Goal: Task Accomplishment & Management: Use online tool/utility

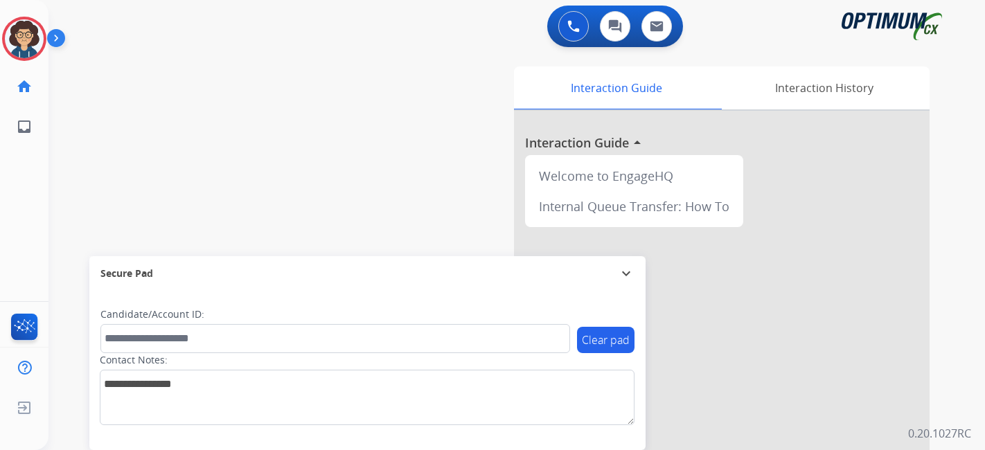
click at [34, 32] on img at bounding box center [24, 38] width 39 height 39
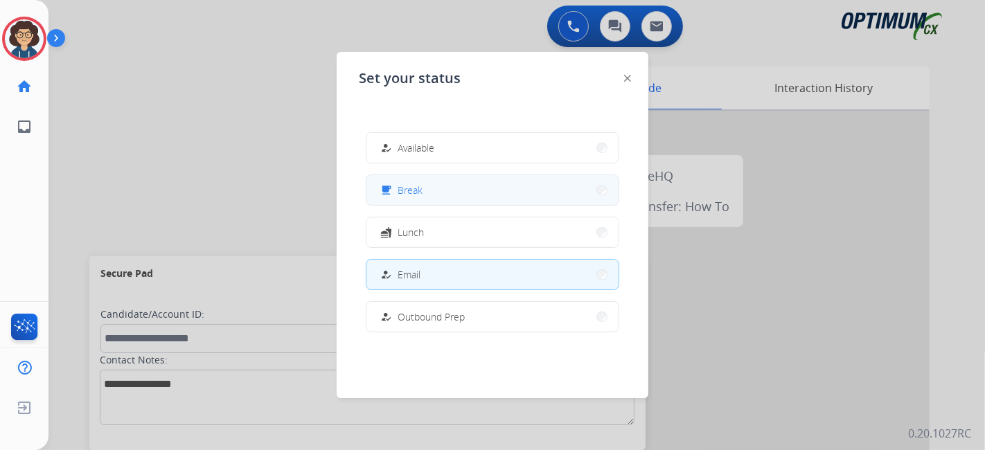
click at [488, 197] on button "free_breakfast Break" at bounding box center [492, 190] width 252 height 30
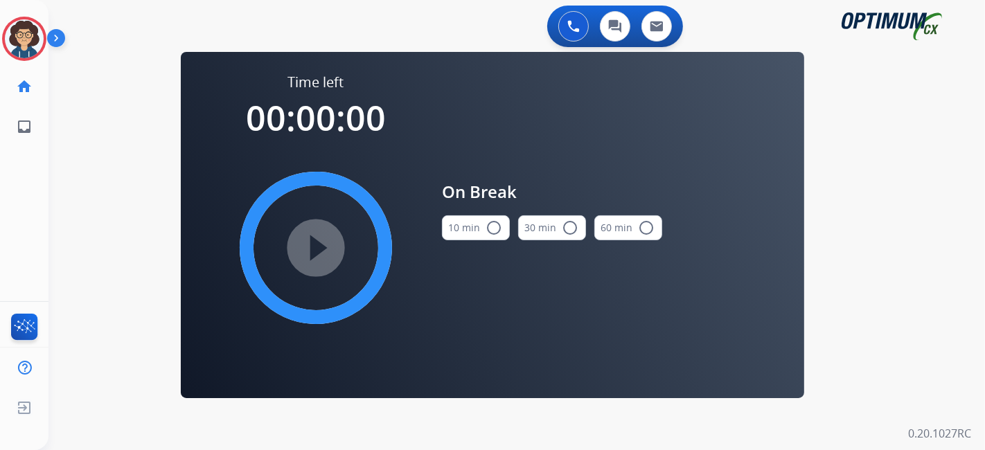
click at [466, 226] on button "10 min radio_button_unchecked" at bounding box center [476, 227] width 68 height 25
click at [312, 248] on mat-icon "play_circle_filled" at bounding box center [315, 248] width 17 height 17
click at [122, 141] on div "0 Voice Interactions 0 Chat Interactions 0 Email Interactions swap_horiz Break …" at bounding box center [516, 225] width 936 height 450
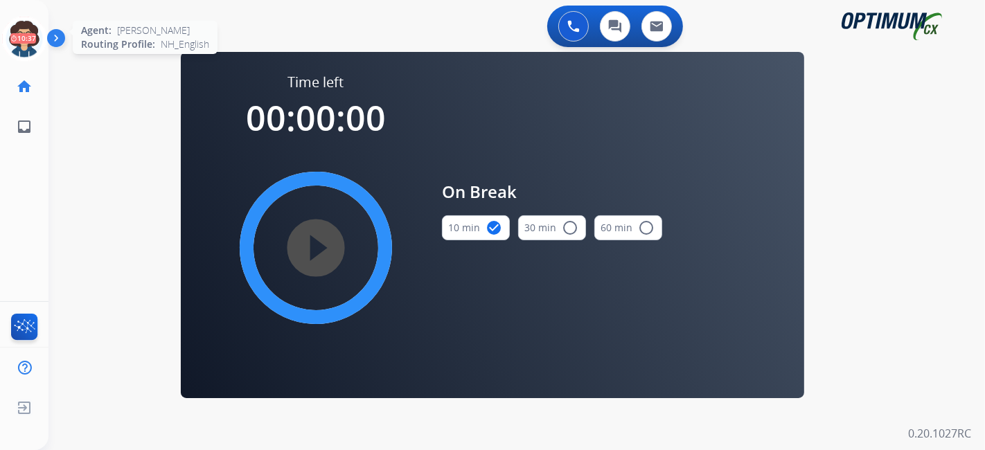
drag, startPoint x: 17, startPoint y: 35, endPoint x: 67, endPoint y: 52, distance: 52.6
click at [18, 36] on icon at bounding box center [24, 39] width 45 height 45
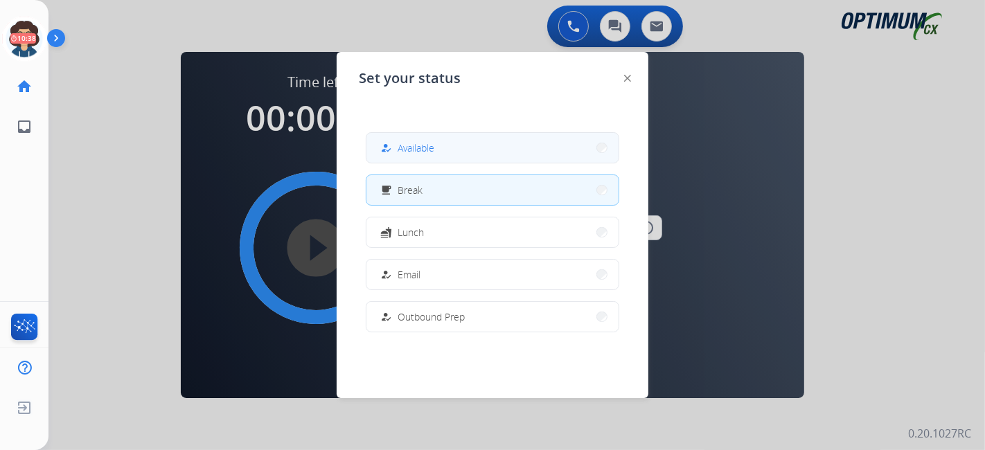
click at [497, 155] on button "how_to_reg Available" at bounding box center [492, 148] width 252 height 30
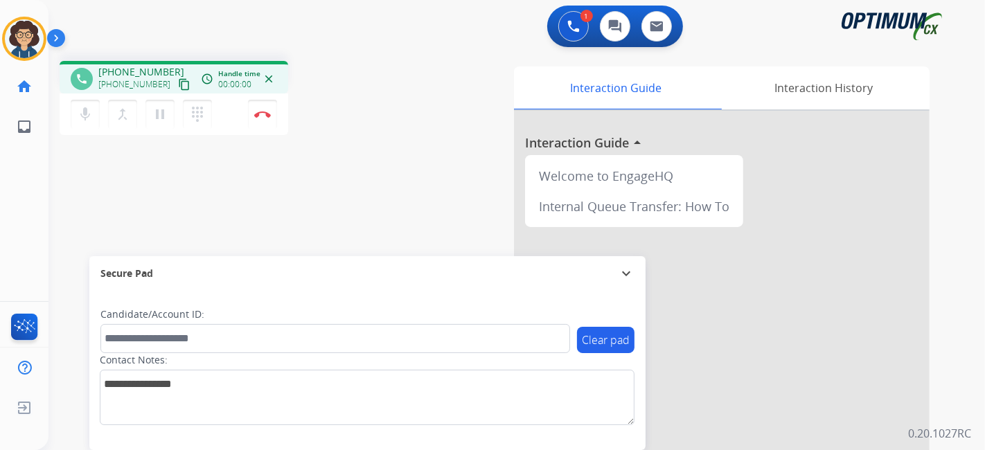
click at [178, 88] on mat-icon "content_copy" at bounding box center [184, 84] width 12 height 12
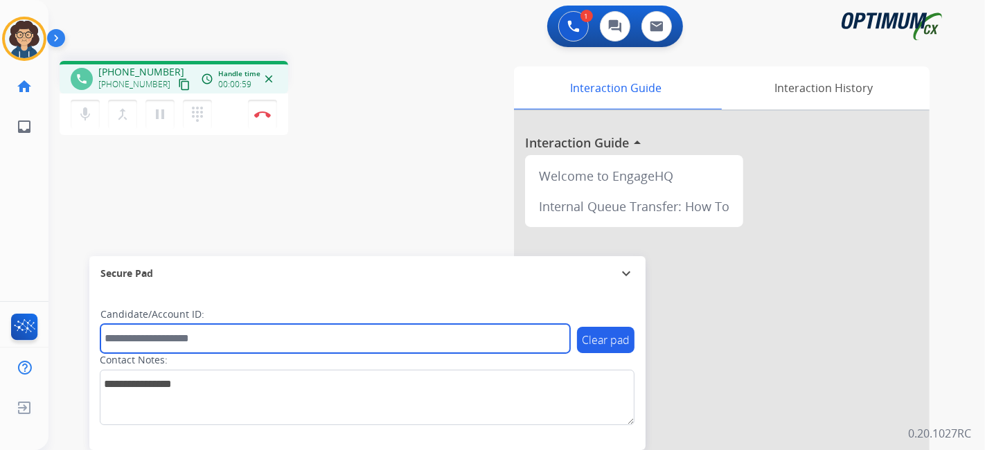
click at [225, 337] on input "text" at bounding box center [335, 338] width 470 height 29
paste input "*******"
type input "*******"
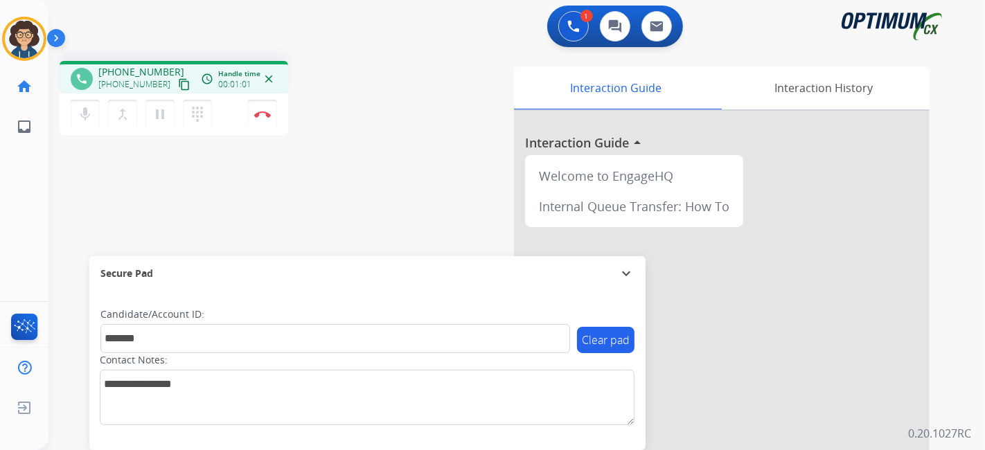
click at [330, 216] on div "phone [PHONE_NUMBER] [PHONE_NUMBER] content_copy access_time Call metrics Queue…" at bounding box center [499, 339] width 903 height 578
click at [261, 115] on img at bounding box center [262, 114] width 17 height 7
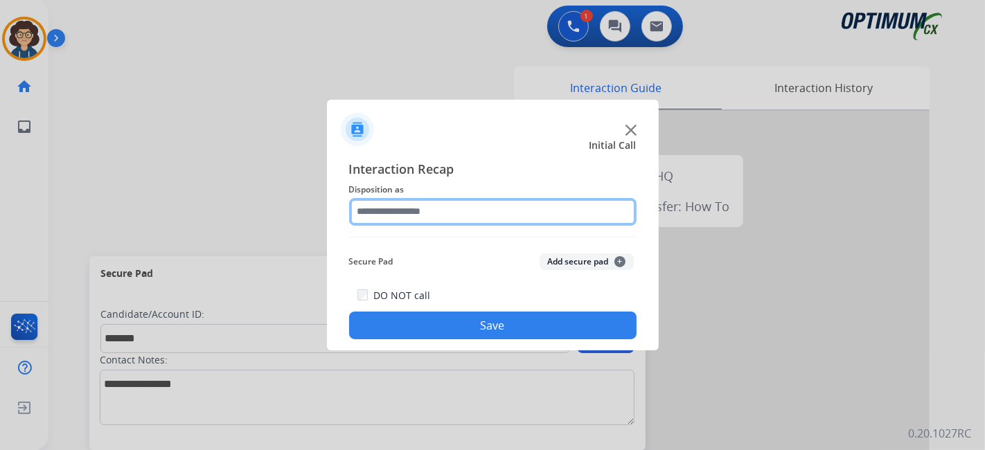
click at [447, 198] on input "text" at bounding box center [492, 212] width 287 height 28
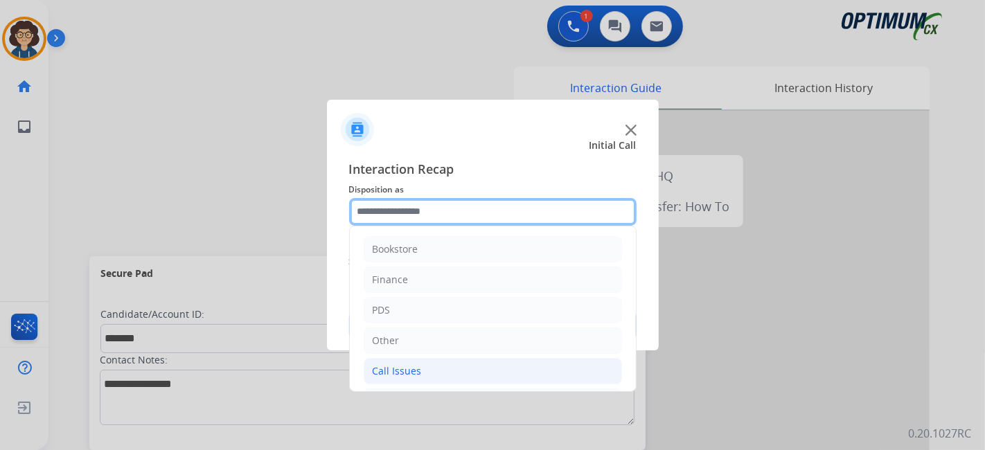
scroll to position [91, 0]
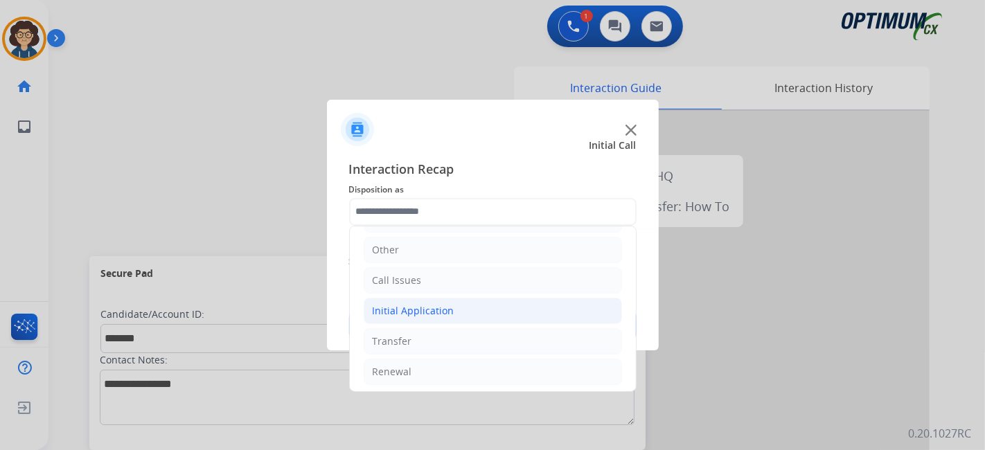
click at [481, 306] on li "Initial Application" at bounding box center [493, 311] width 258 height 26
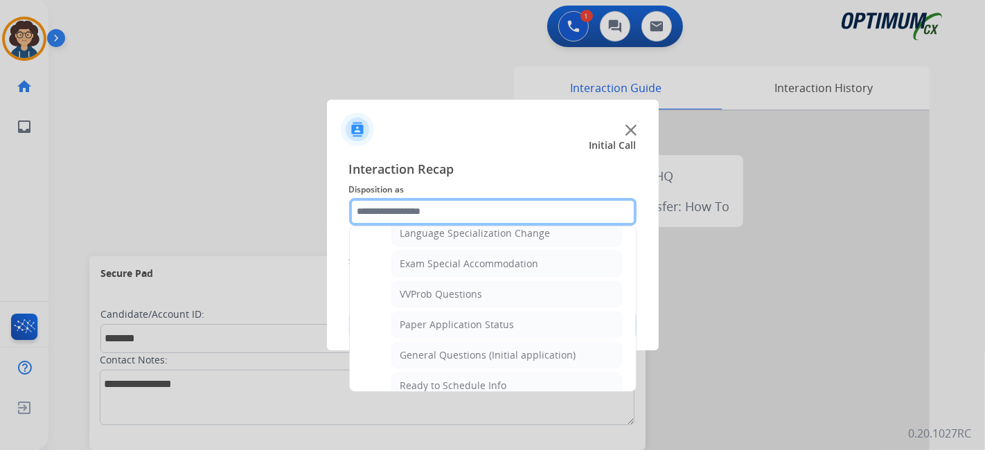
scroll to position [704, 0]
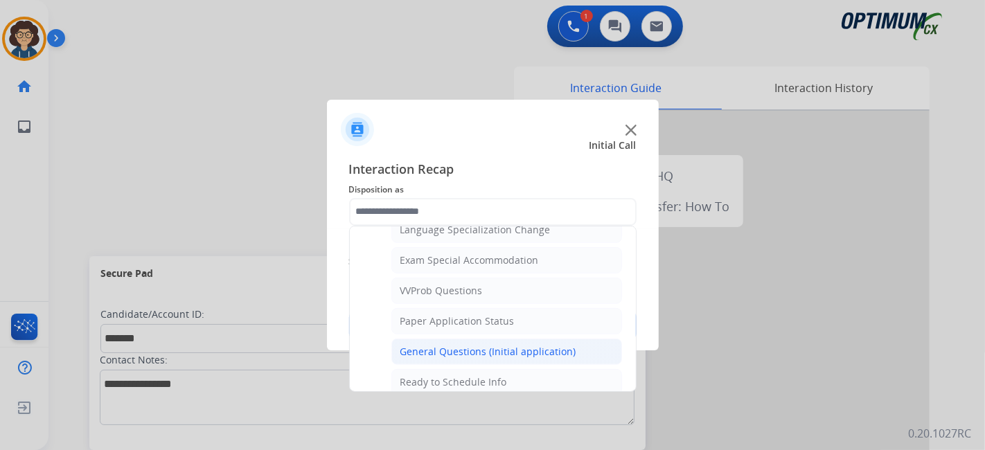
click at [551, 345] on div "General Questions (Initial application)" at bounding box center [488, 352] width 176 height 14
type input "**********"
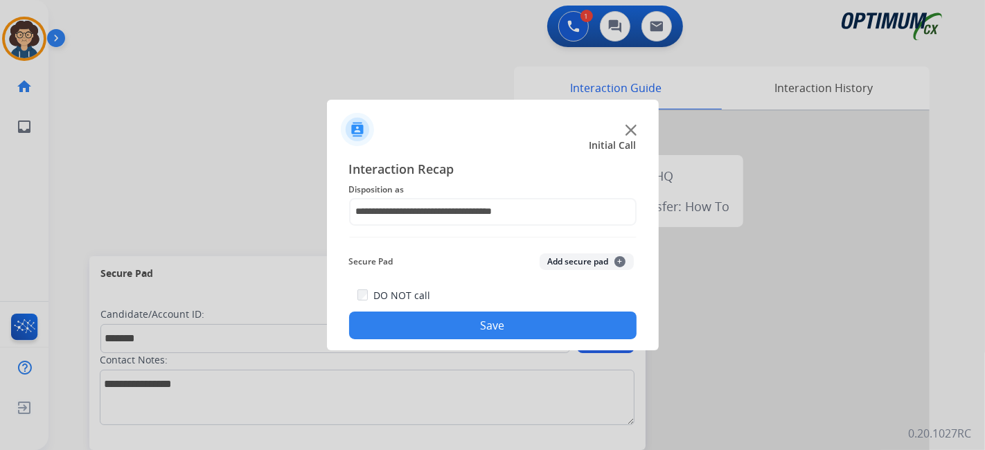
click at [582, 263] on button "Add secure pad +" at bounding box center [586, 261] width 94 height 17
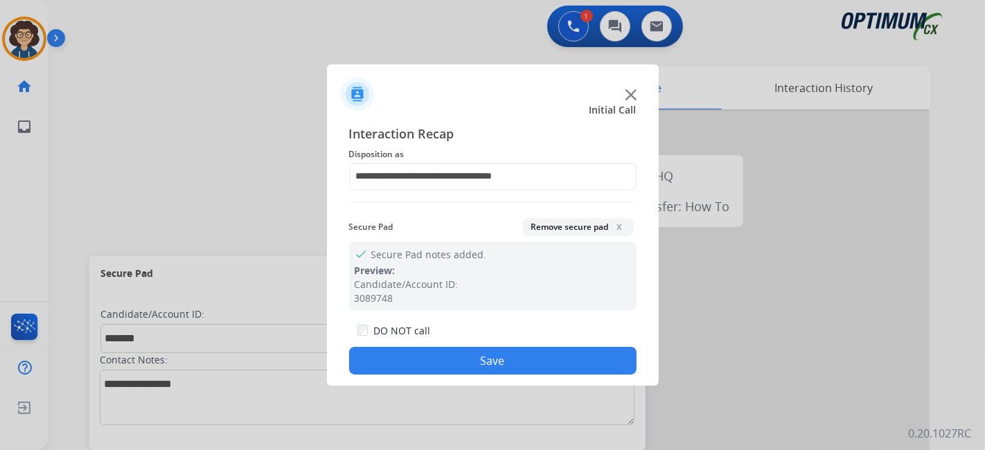
click at [521, 375] on div "DO NOT call Save" at bounding box center [492, 348] width 287 height 53
click at [471, 365] on button "Save" at bounding box center [492, 361] width 287 height 28
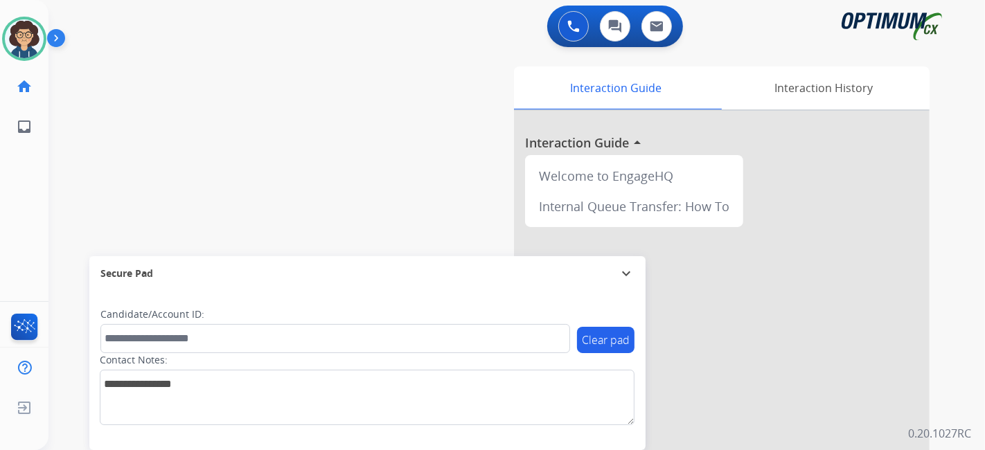
click at [216, 155] on div "swap_horiz Break voice bridge close_fullscreen Connect 3-Way Call merge_type Se…" at bounding box center [499, 339] width 903 height 578
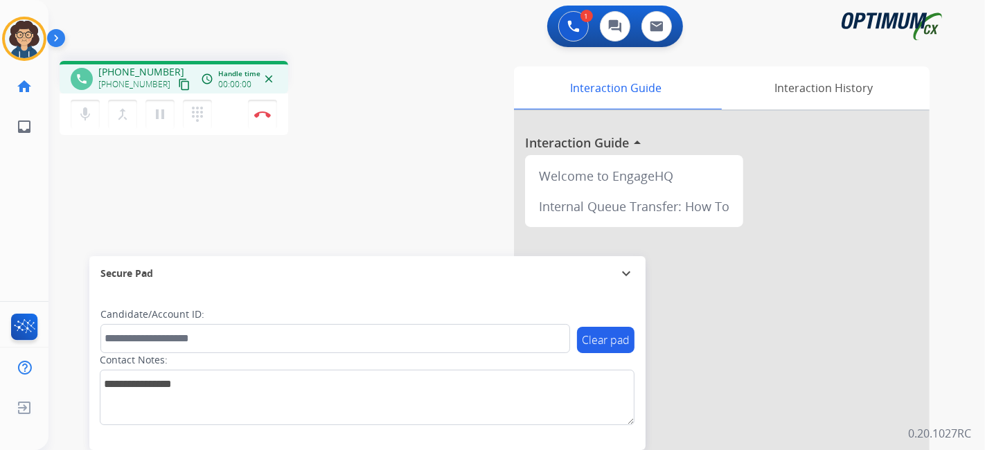
click at [178, 88] on mat-icon "content_copy" at bounding box center [184, 84] width 12 height 12
drag, startPoint x: 244, startPoint y: 359, endPoint x: 242, endPoint y: 337, distance: 22.9
click at [244, 355] on div "Contact Notes:" at bounding box center [367, 389] width 535 height 72
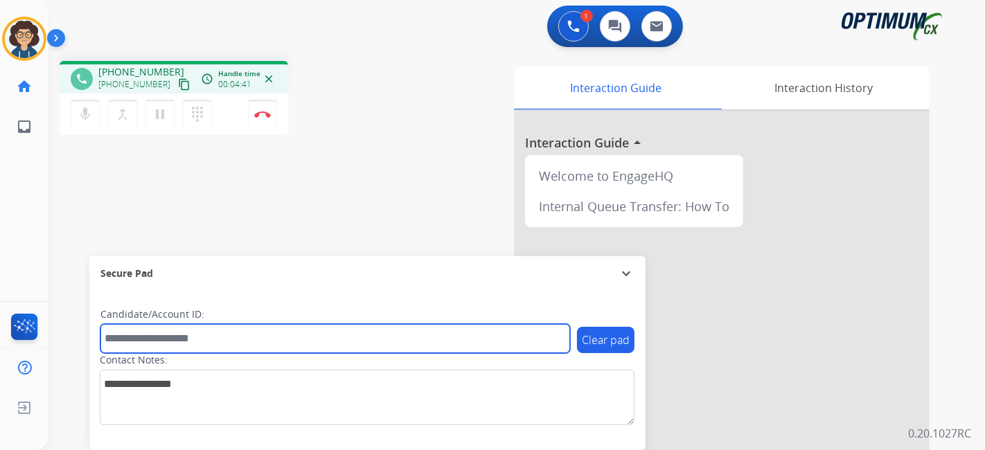
click at [242, 335] on input "text" at bounding box center [335, 338] width 470 height 29
paste input "*******"
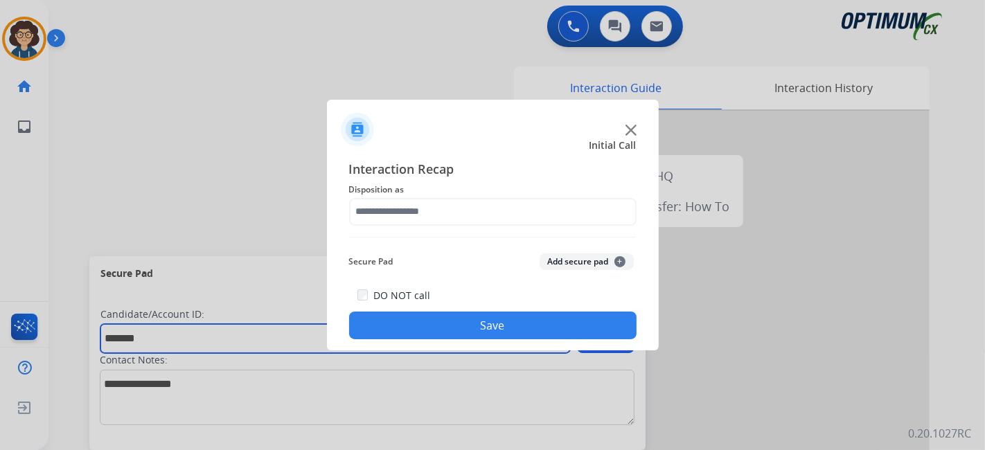
type input "*******"
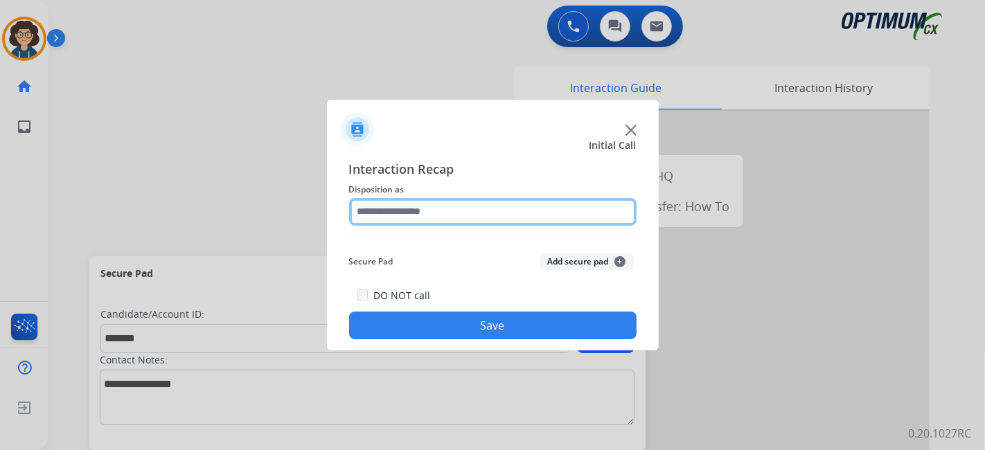
click at [462, 201] on input "text" at bounding box center [492, 212] width 287 height 28
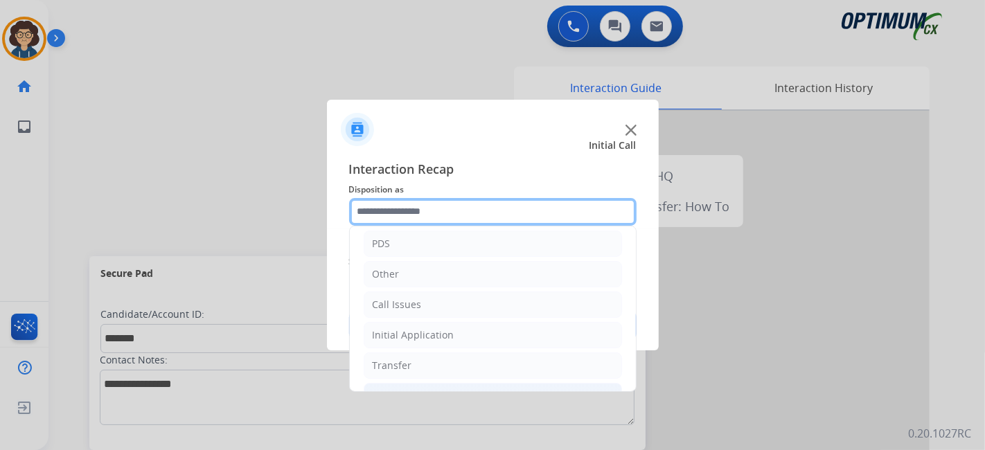
scroll to position [91, 0]
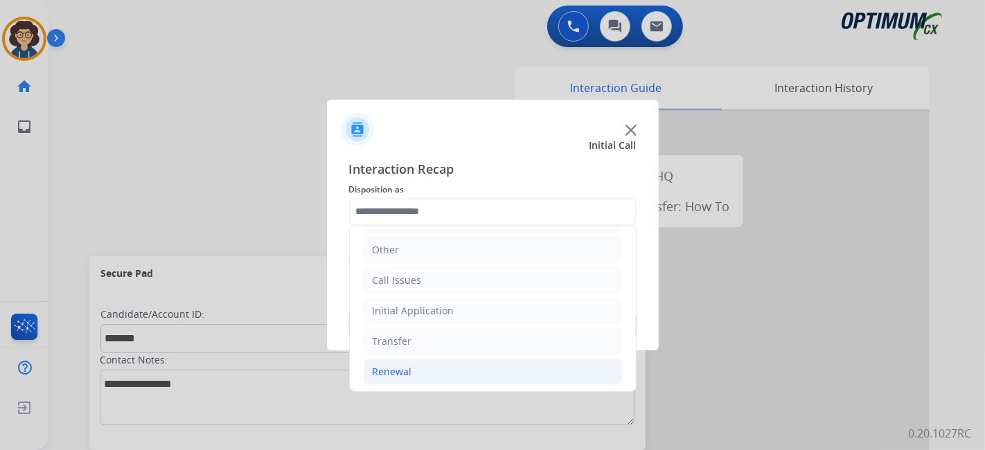
click at [474, 372] on li "Renewal" at bounding box center [493, 372] width 258 height 26
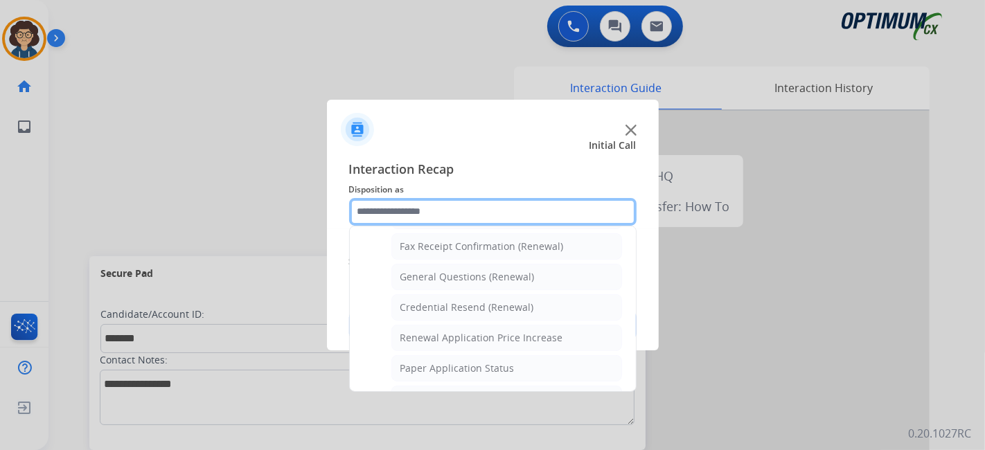
scroll to position [352, 0]
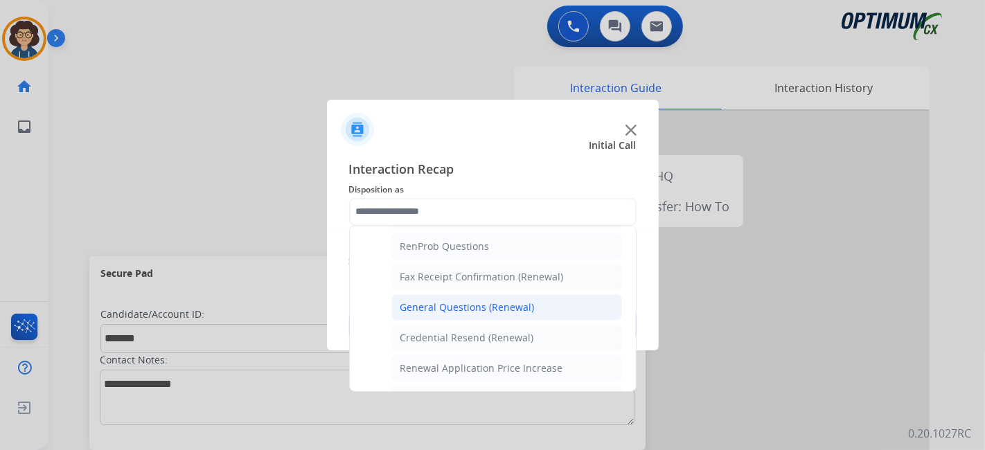
click at [511, 301] on div "General Questions (Renewal)" at bounding box center [467, 308] width 134 height 14
type input "**********"
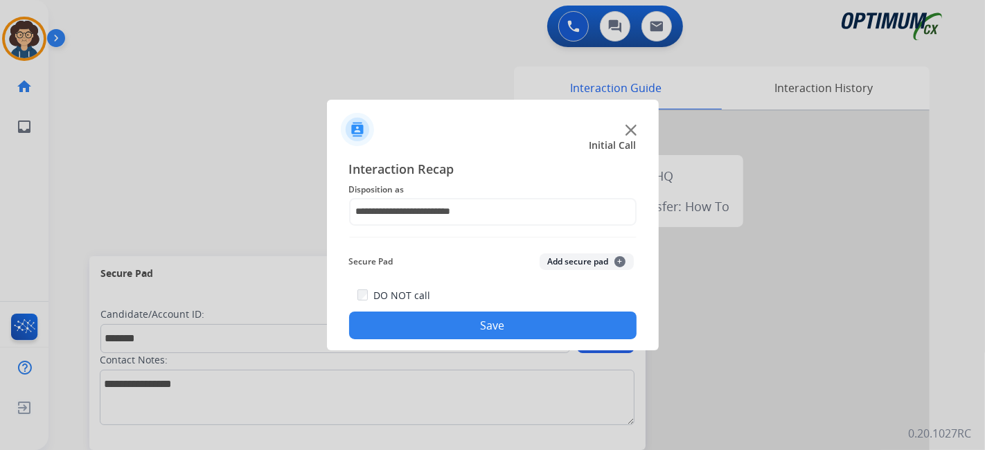
click at [559, 258] on button "Add secure pad +" at bounding box center [586, 261] width 94 height 17
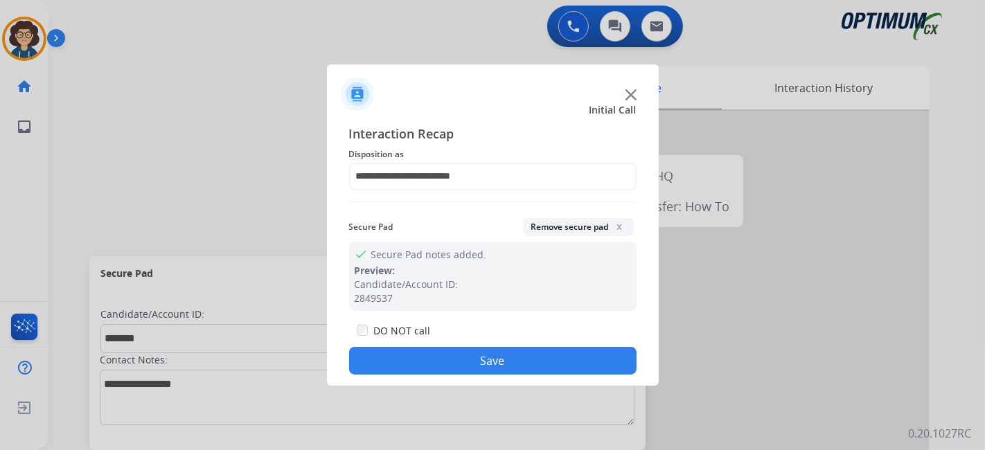
drag, startPoint x: 520, startPoint y: 365, endPoint x: 386, endPoint y: 86, distance: 309.8
click at [517, 359] on button "Save" at bounding box center [492, 361] width 287 height 28
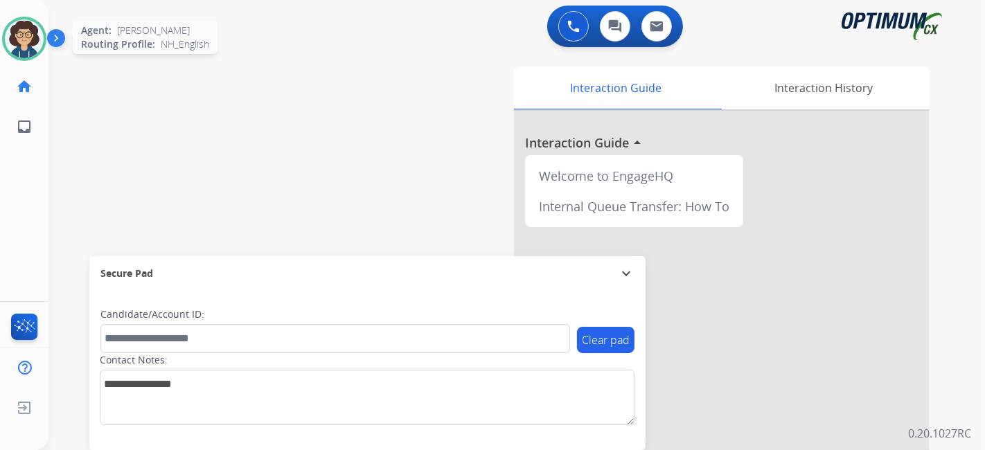
click at [36, 43] on img at bounding box center [24, 38] width 39 height 39
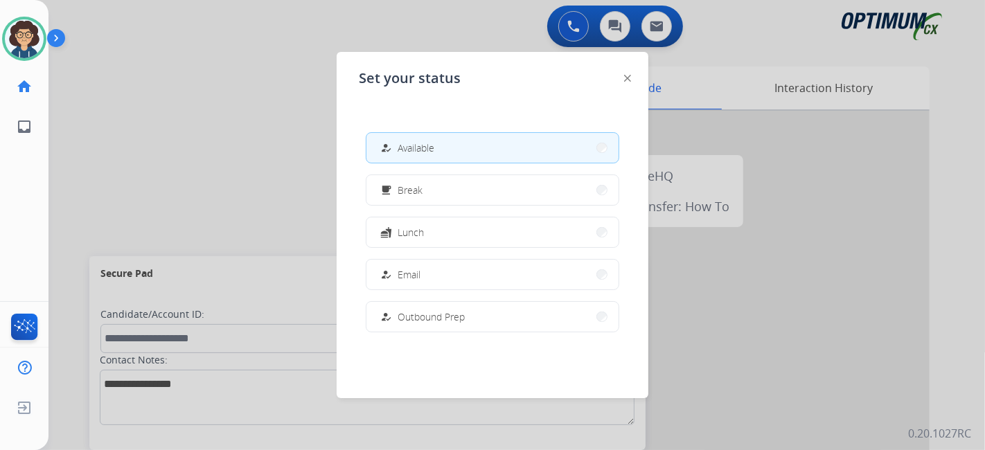
click at [481, 244] on button "fastfood Lunch" at bounding box center [492, 232] width 252 height 30
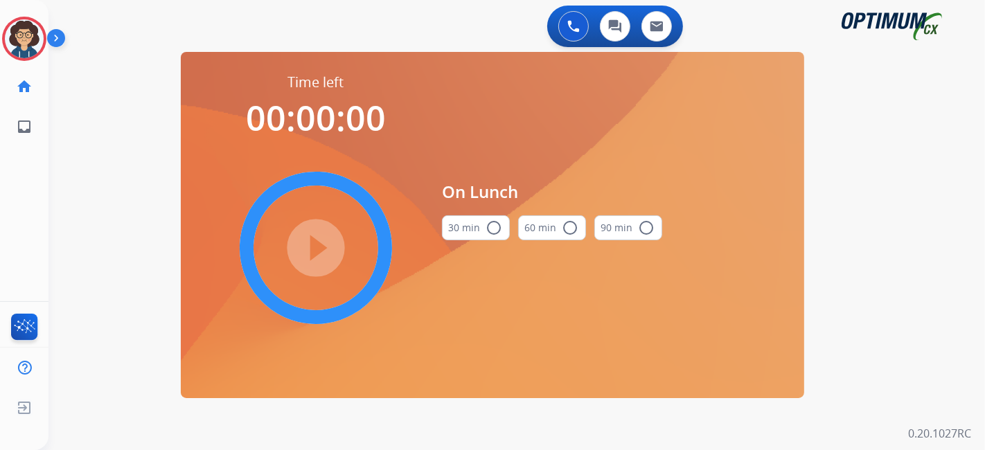
click at [459, 230] on button "30 min radio_button_unchecked" at bounding box center [476, 227] width 68 height 25
click at [307, 249] on mat-icon "play_circle_filled" at bounding box center [315, 248] width 17 height 17
